Goal: Navigation & Orientation: Find specific page/section

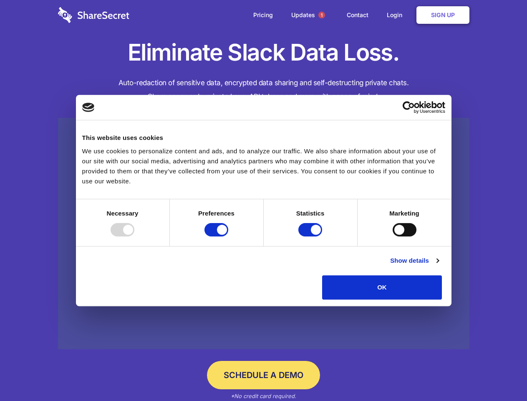
click at [134, 236] on div at bounding box center [123, 229] width 24 height 13
click at [228, 236] on input "Preferences" at bounding box center [217, 229] width 24 height 13
checkbox input "false"
click at [311, 236] on input "Statistics" at bounding box center [310, 229] width 24 height 13
checkbox input "false"
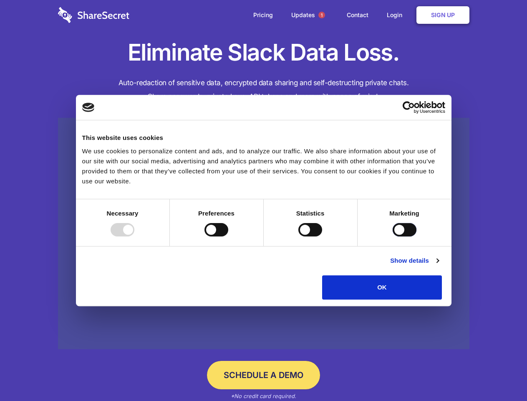
click at [393, 236] on input "Marketing" at bounding box center [405, 229] width 24 height 13
checkbox input "true"
click at [439, 266] on link "Show details" at bounding box center [414, 260] width 48 height 10
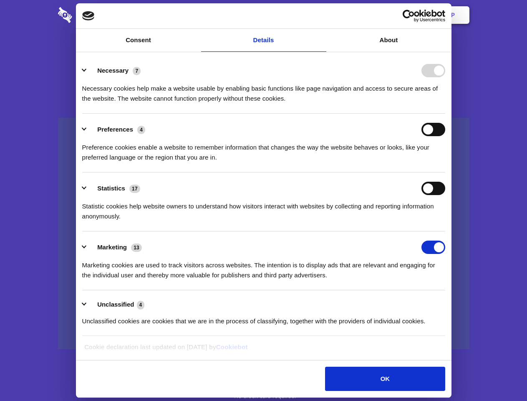
click at [461, 302] on body "Consent Details [#IABV2SETTINGS#] About This website uses cookies We use cookie…" at bounding box center [263, 200] width 527 height 401
click at [321, 15] on span "1" at bounding box center [322, 15] width 7 height 7
